Goal: Task Accomplishment & Management: Use online tool/utility

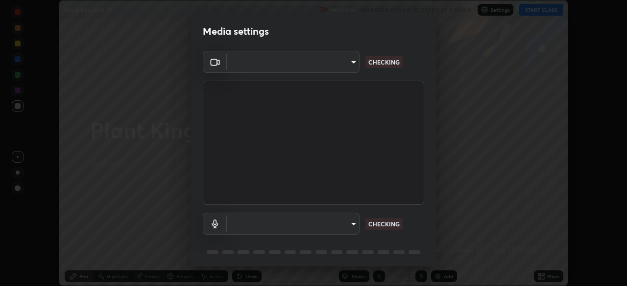
scroll to position [35, 0]
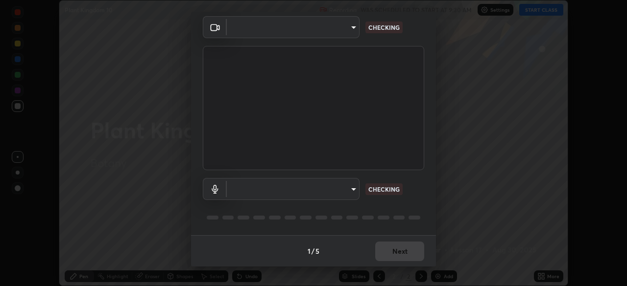
type input "be53a4907a42a79cf235aedf054a38369885e9733e272e39c89b2c863038f768"
click at [349, 189] on body "Erase all Plant Kingdom 10 Recording WAS SCHEDULED TO START AT 9:30 AM Settings…" at bounding box center [313, 143] width 627 height 286
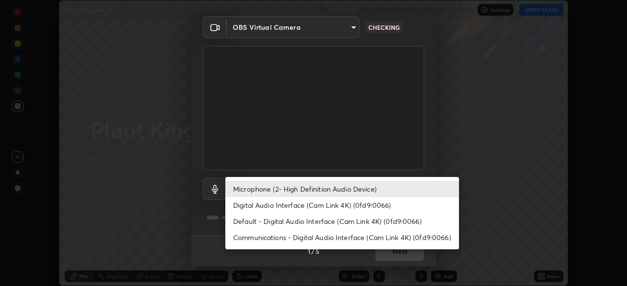
click at [342, 223] on li "Default - Digital Audio Interface (Cam Link 4K) (0fd9:0066)" at bounding box center [341, 221] width 233 height 16
type input "default"
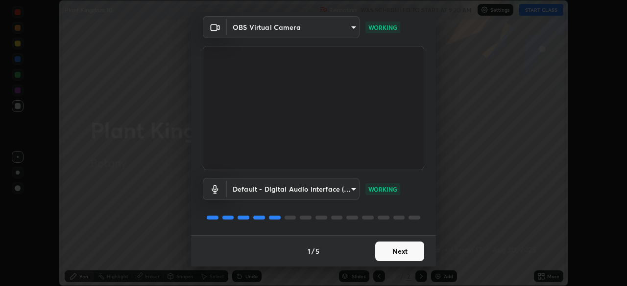
click at [399, 252] on button "Next" at bounding box center [399, 252] width 49 height 20
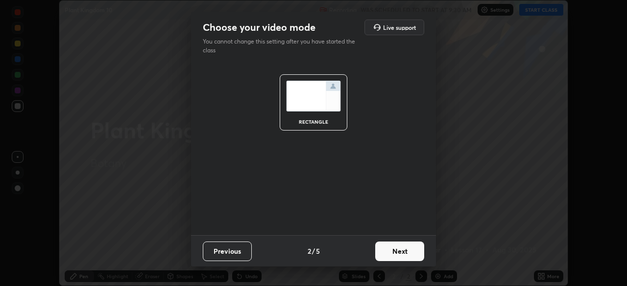
scroll to position [0, 0]
click at [402, 254] on button "Next" at bounding box center [399, 252] width 49 height 20
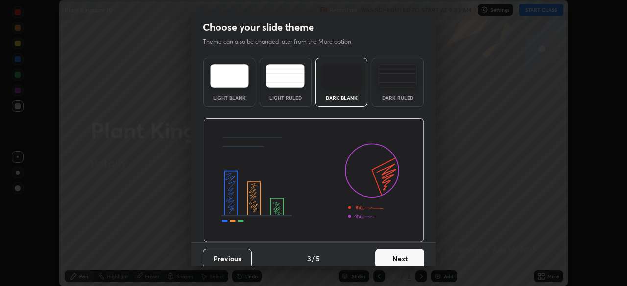
click at [406, 254] on button "Next" at bounding box center [399, 259] width 49 height 20
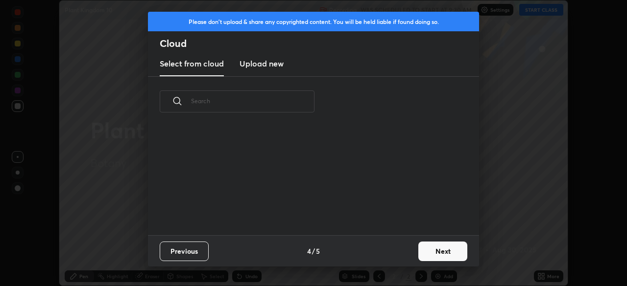
click at [412, 254] on div "Previous 4 / 5 Next" at bounding box center [313, 250] width 331 height 31
click at [418, 255] on button "Next" at bounding box center [442, 252] width 49 height 20
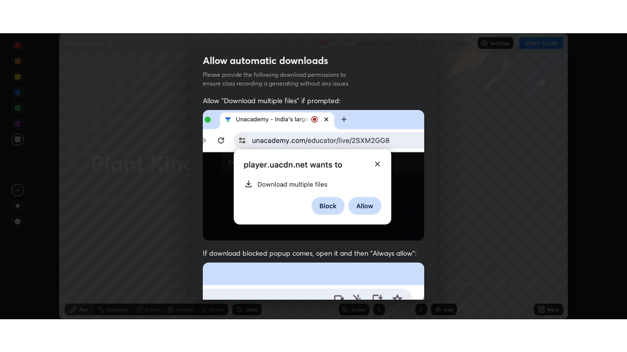
scroll to position [234, 0]
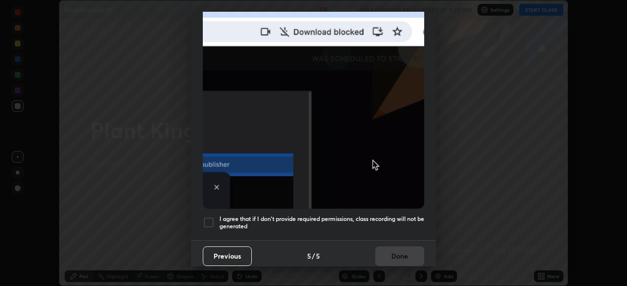
click at [369, 215] on h5 "I agree that if I don't provide required permissions, class recording will not …" at bounding box center [321, 222] width 205 height 15
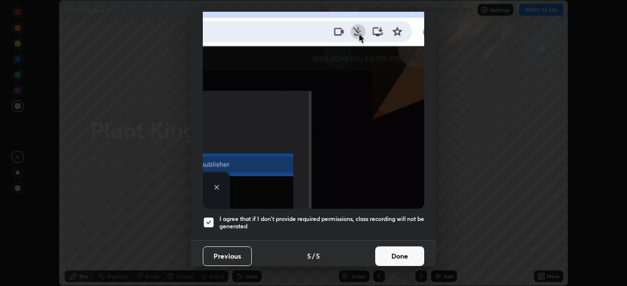
click at [392, 248] on button "Done" at bounding box center [399, 257] width 49 height 20
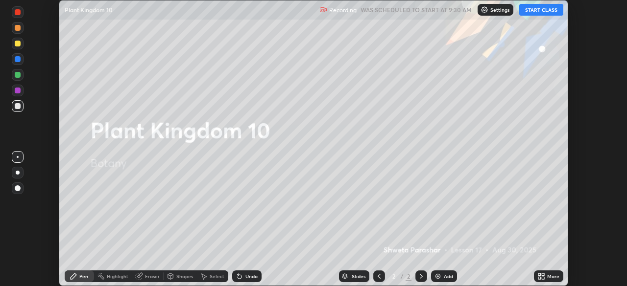
click at [534, 12] on button "START CLASS" at bounding box center [541, 10] width 44 height 12
click at [542, 275] on icon at bounding box center [542, 275] width 2 height 2
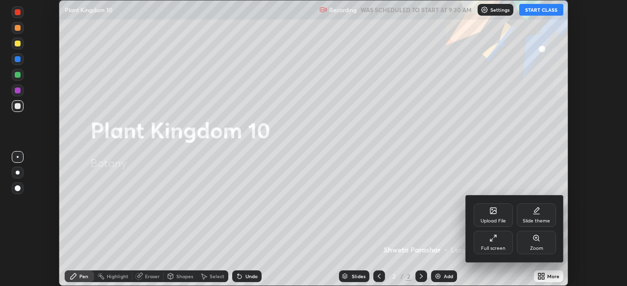
click at [506, 243] on div "Full screen" at bounding box center [492, 242] width 39 height 23
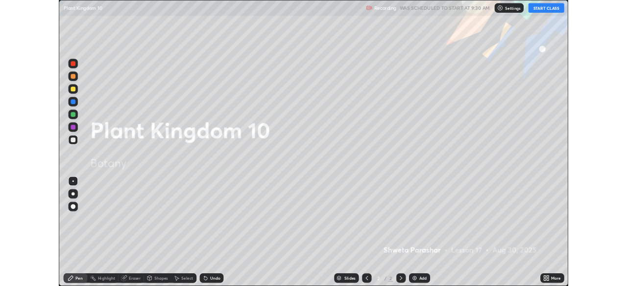
scroll to position [352, 627]
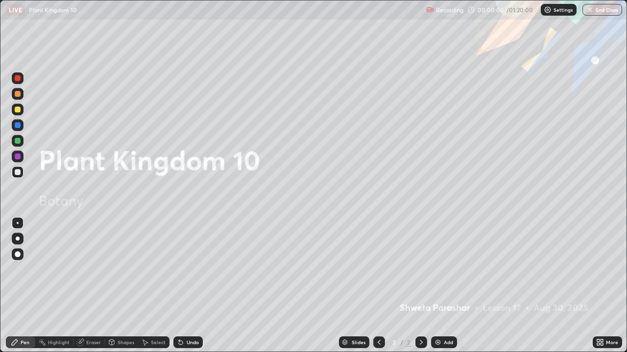
click at [450, 286] on div "Add" at bounding box center [447, 342] width 9 height 5
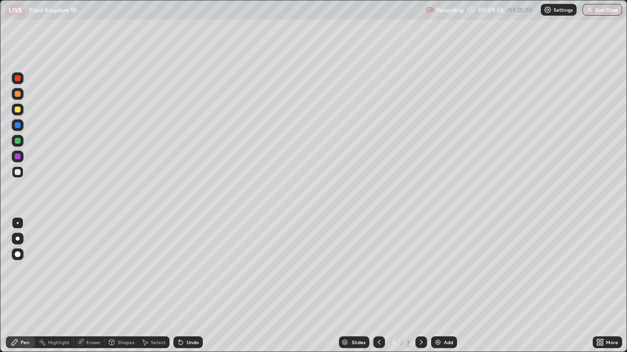
click at [609, 286] on div "More" at bounding box center [612, 342] width 12 height 5
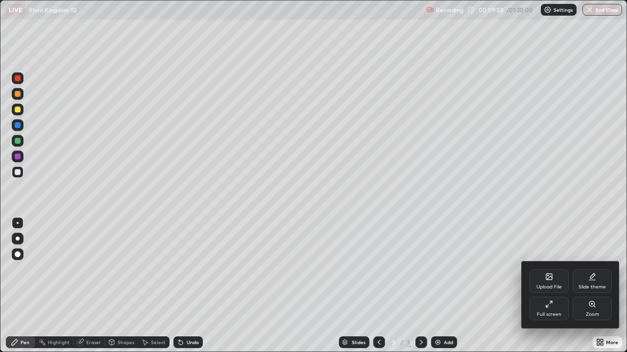
click at [557, 286] on div "Full screen" at bounding box center [548, 308] width 39 height 23
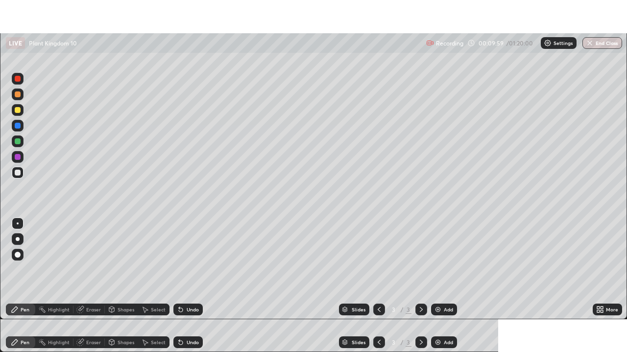
scroll to position [48663, 48323]
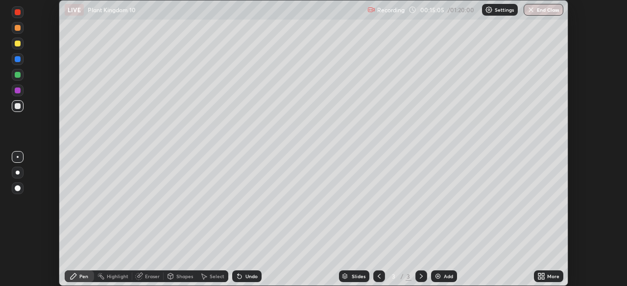
click at [550, 274] on div "More" at bounding box center [553, 276] width 12 height 5
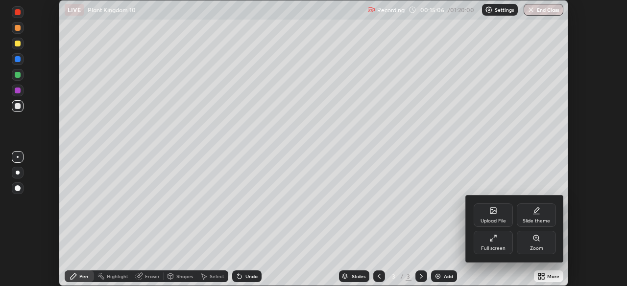
click at [484, 241] on div "Full screen" at bounding box center [492, 242] width 39 height 23
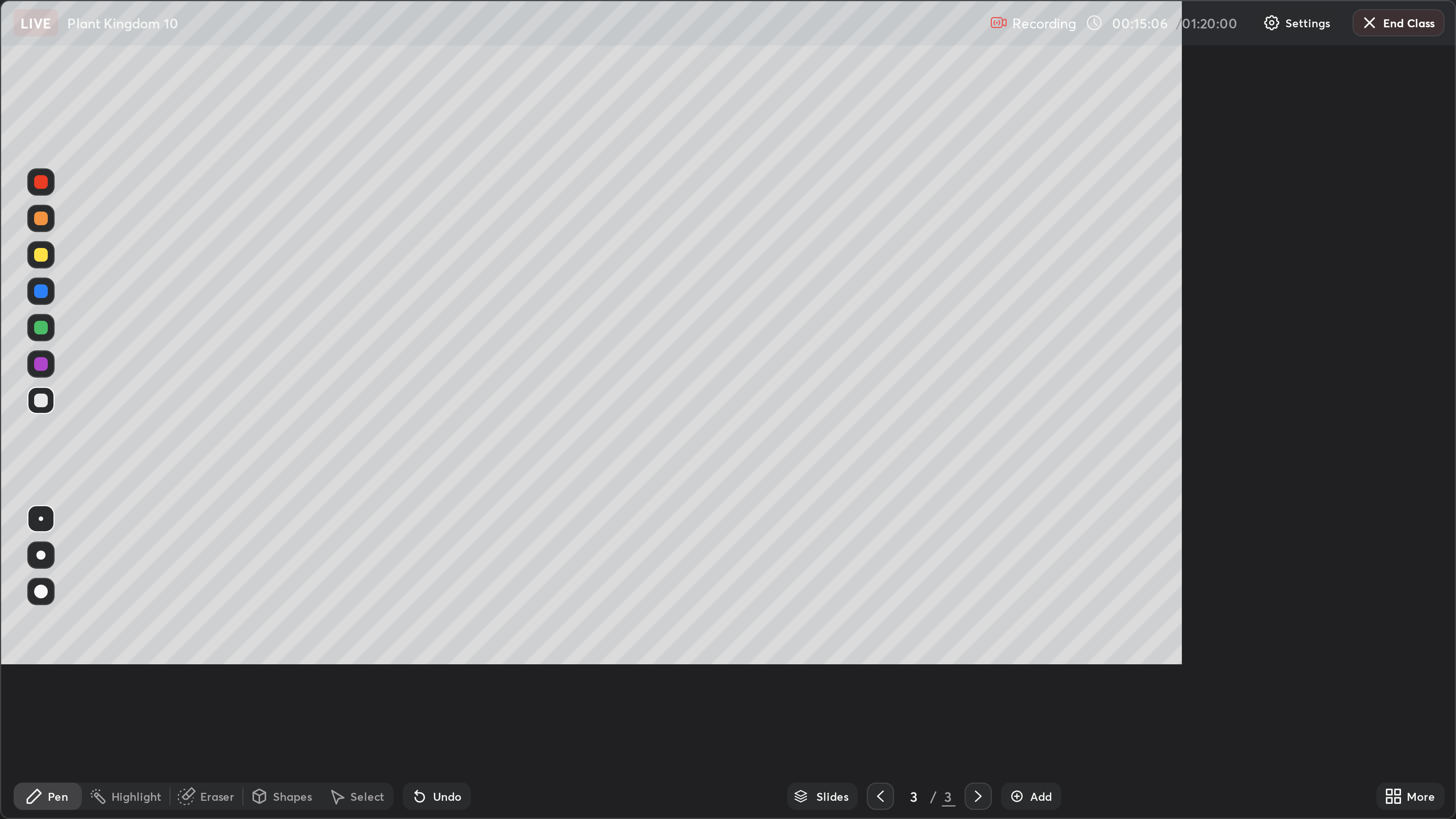
scroll to position [273, 486]
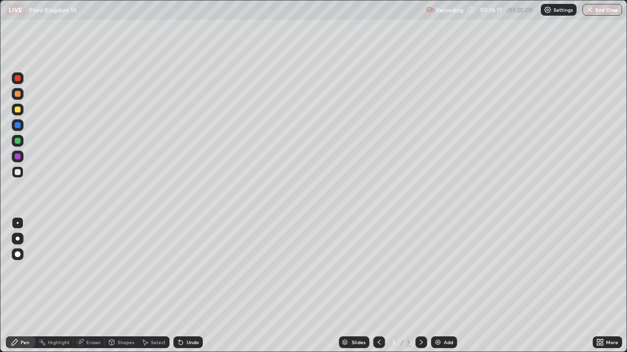
click at [18, 239] on div at bounding box center [18, 239] width 4 height 4
click at [16, 142] on div at bounding box center [18, 141] width 6 height 6
click at [151, 286] on div "Select" at bounding box center [158, 342] width 15 height 5
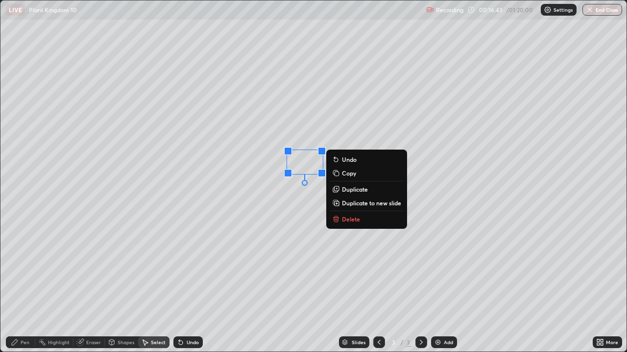
click at [201, 231] on div "0 ° Undo Copy Duplicate Duplicate to new slide Delete" at bounding box center [313, 175] width 626 height 351
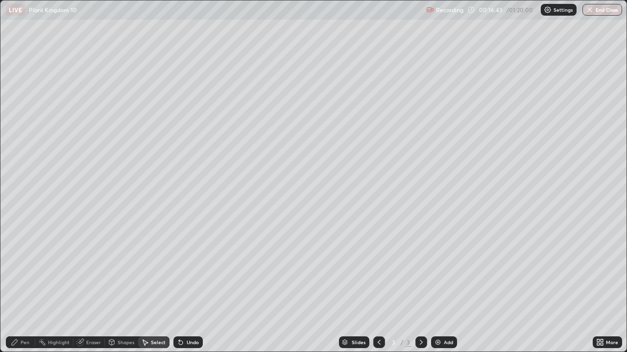
click at [20, 286] on div "Pen" at bounding box center [20, 343] width 29 height 12
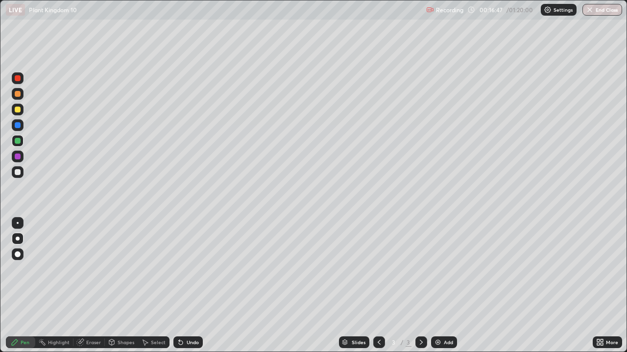
click at [158, 286] on div "Select" at bounding box center [158, 342] width 15 height 5
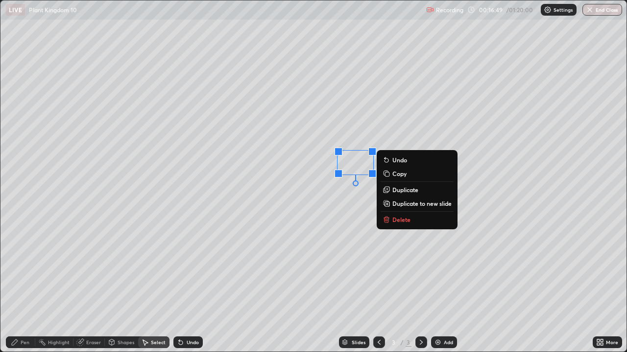
click at [261, 215] on div "0 ° Undo Copy Duplicate Duplicate to new slide Delete" at bounding box center [313, 175] width 626 height 351
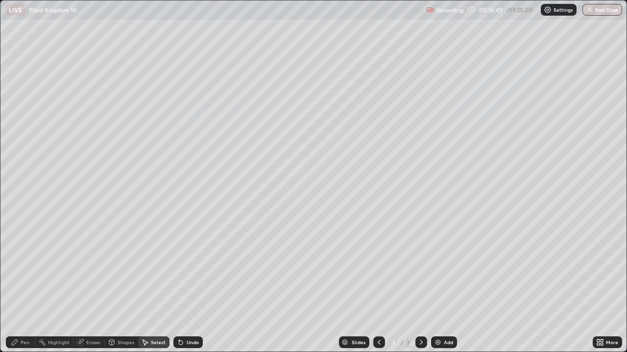
click at [16, 286] on icon at bounding box center [15, 343] width 6 height 6
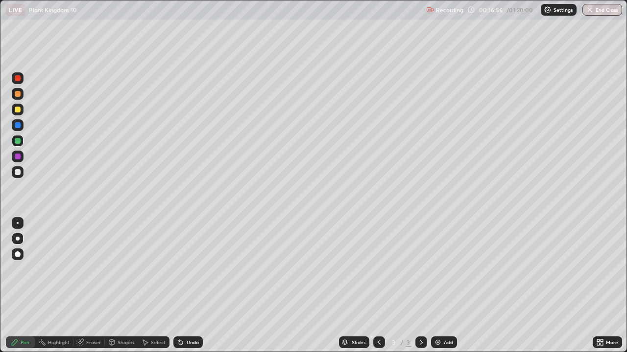
click at [190, 286] on div "Undo" at bounding box center [192, 342] width 12 height 5
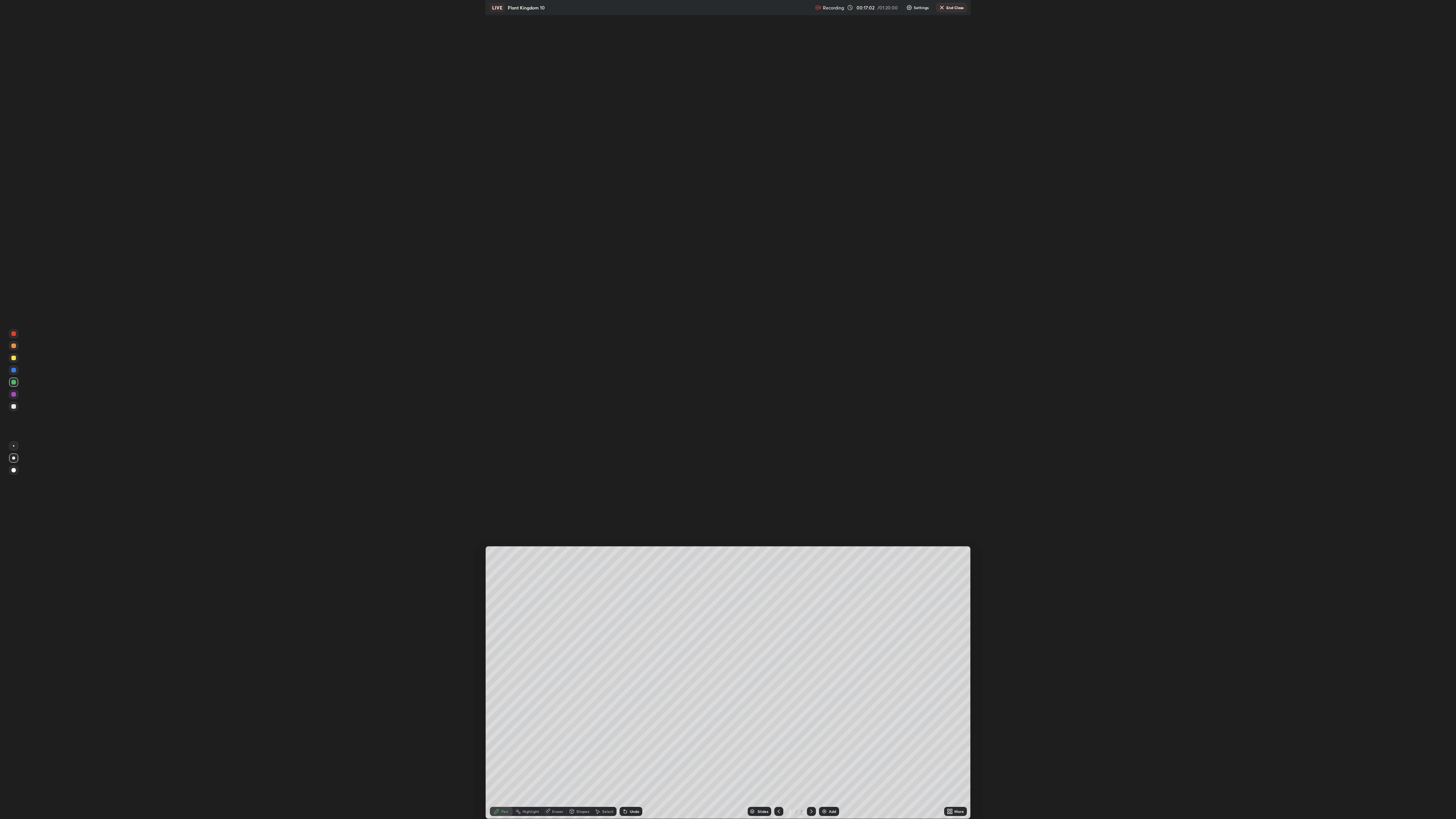
scroll to position [819, 1456]
